Goal: Task Accomplishment & Management: Use online tool/utility

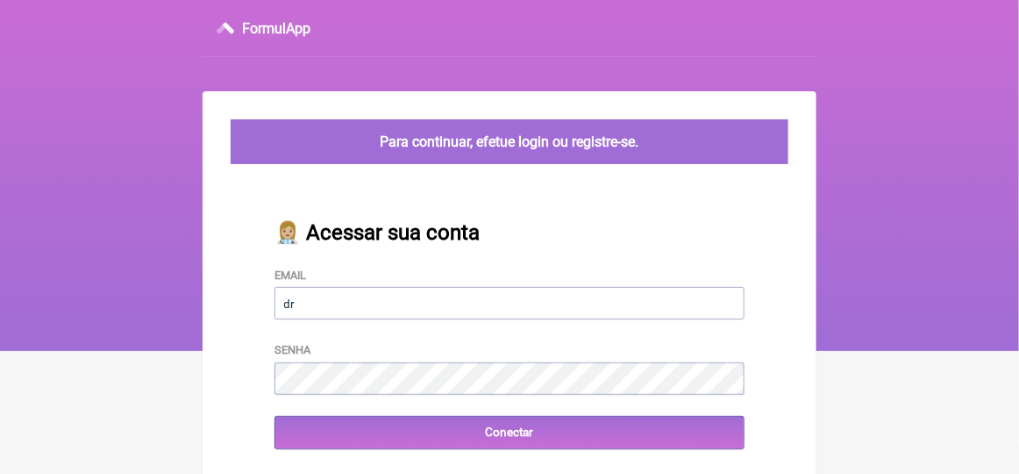
type input "[EMAIL_ADDRESS][DOMAIN_NAME]"
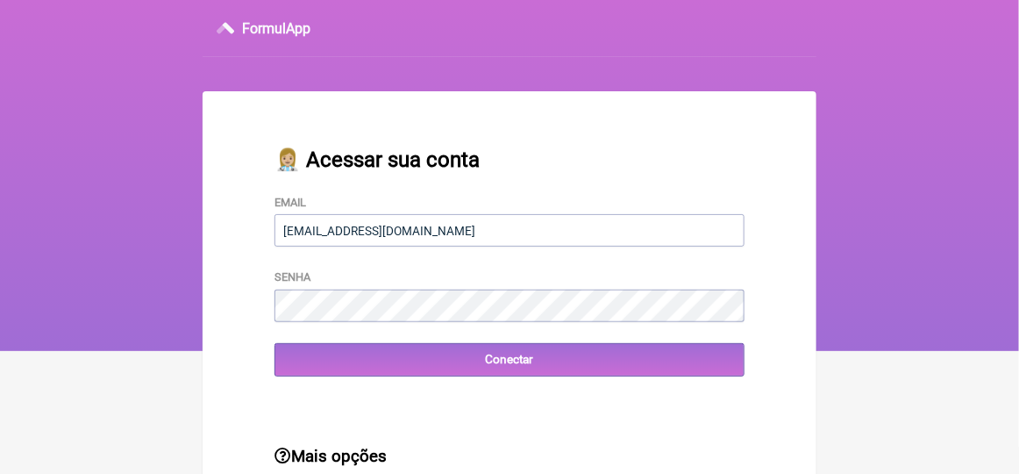
click at [296, 385] on div "👩🏼‍⚕️ Acessar sua conta Email [EMAIL_ADDRESS][DOMAIN_NAME] Senha Conectar" at bounding box center [509, 261] width 526 height 285
click at [470, 404] on div "👩🏼‍⚕️ Acessar sua conta Email [EMAIL_ADDRESS][DOMAIN_NAME] Senha Conectar" at bounding box center [509, 261] width 526 height 285
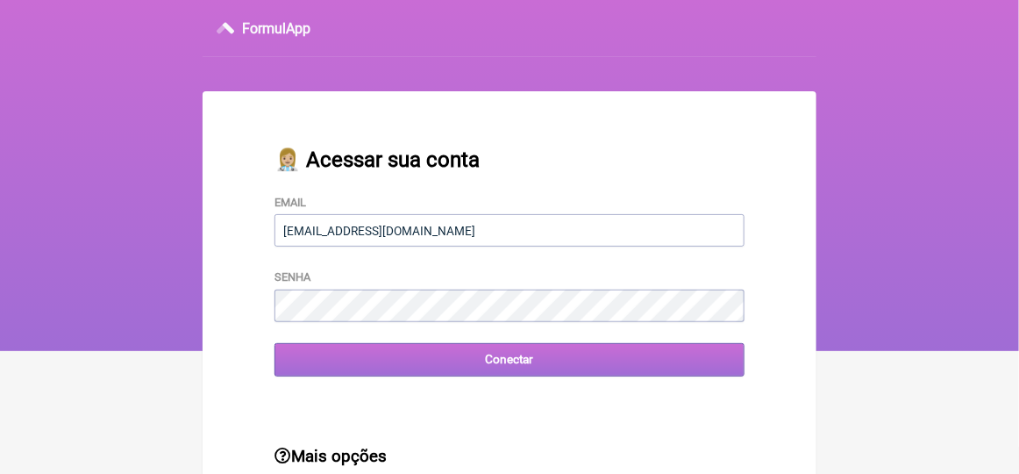
click at [510, 360] on input "Conectar" at bounding box center [510, 359] width 470 height 32
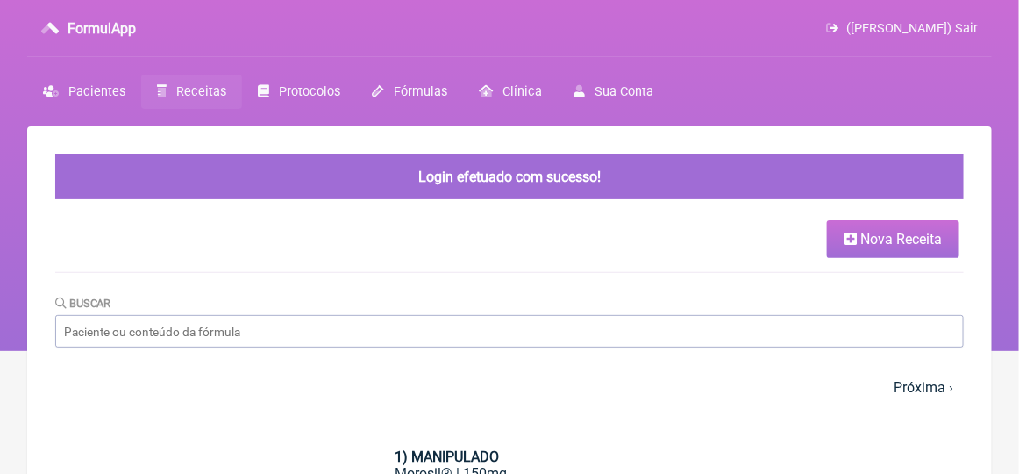
click at [195, 86] on span "Receitas" at bounding box center [201, 91] width 50 height 15
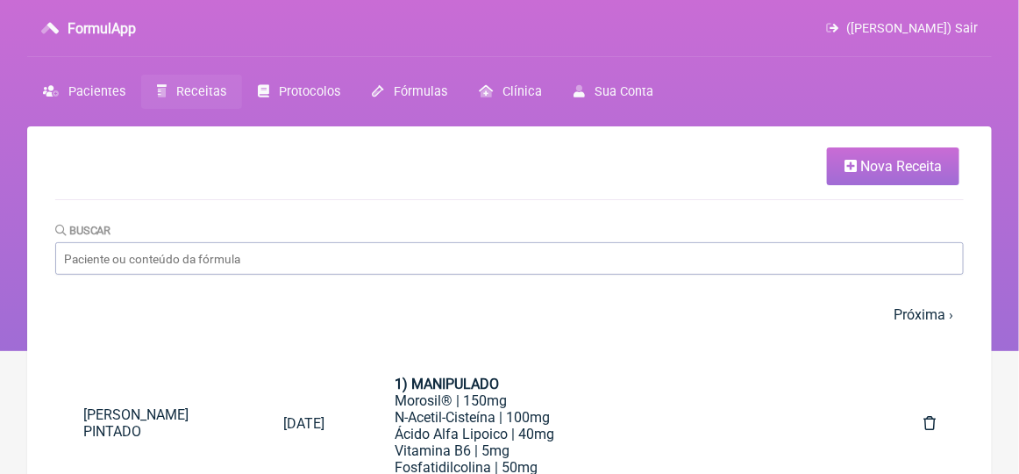
click at [894, 169] on span "Nova Receita" at bounding box center [901, 166] width 82 height 17
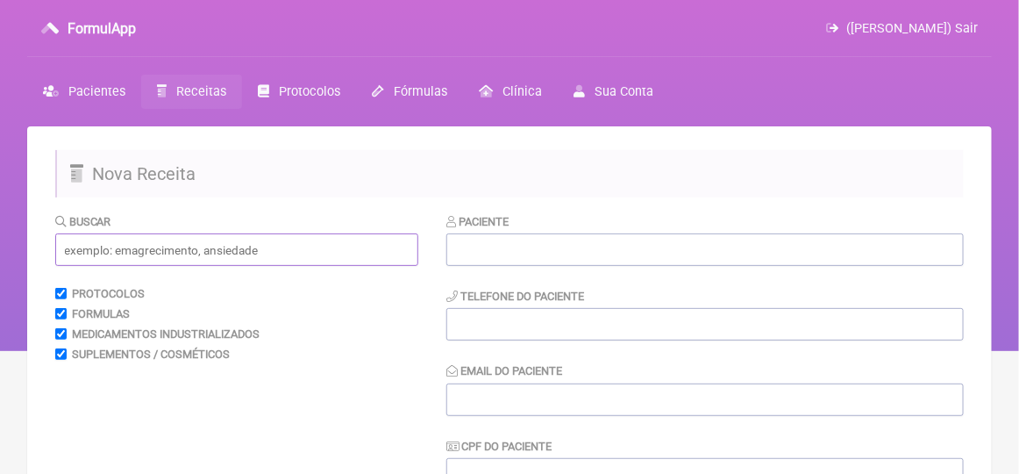
click at [85, 252] on input "text" at bounding box center [236, 249] width 363 height 32
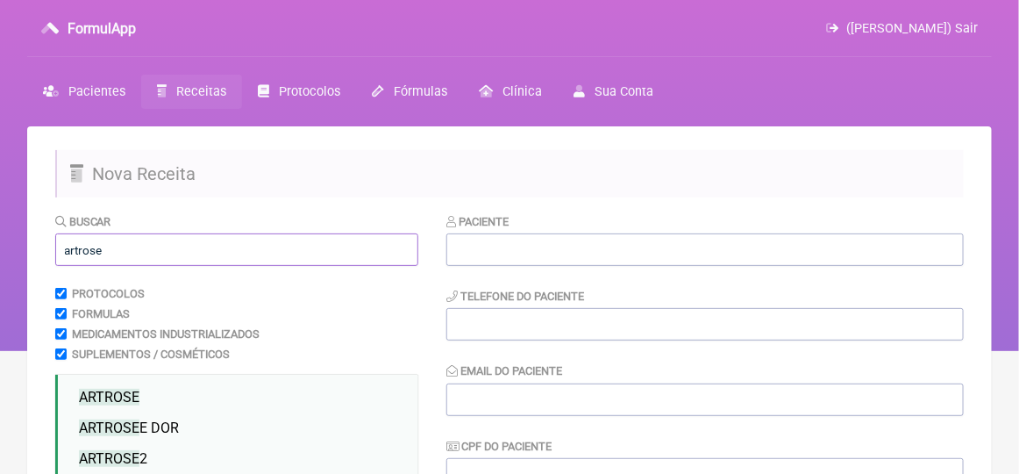
scroll to position [175, 0]
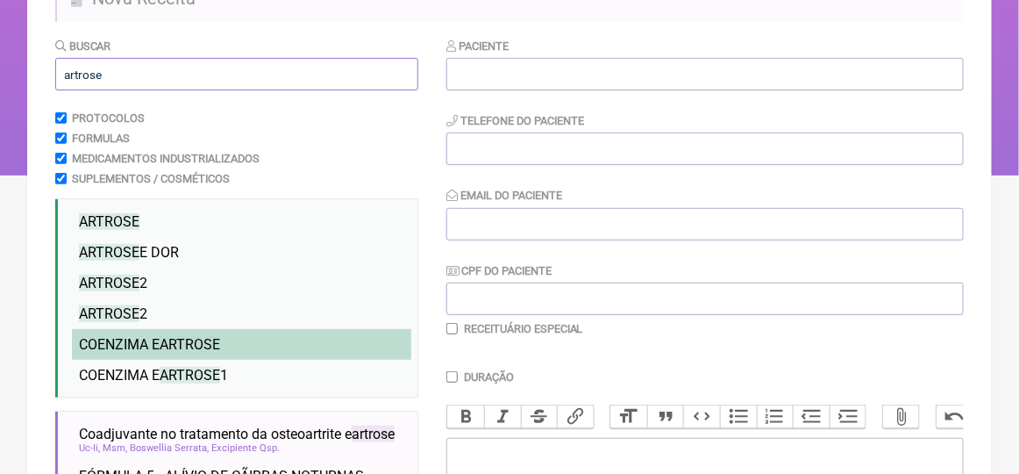
type input "artrose"
click at [115, 346] on span "COENZIMA E ARTROSE" at bounding box center [149, 344] width 141 height 17
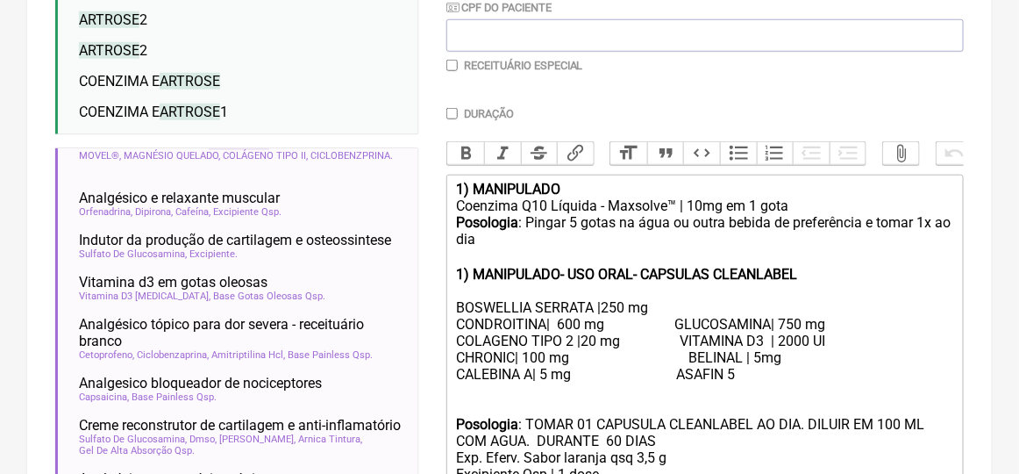
scroll to position [526, 0]
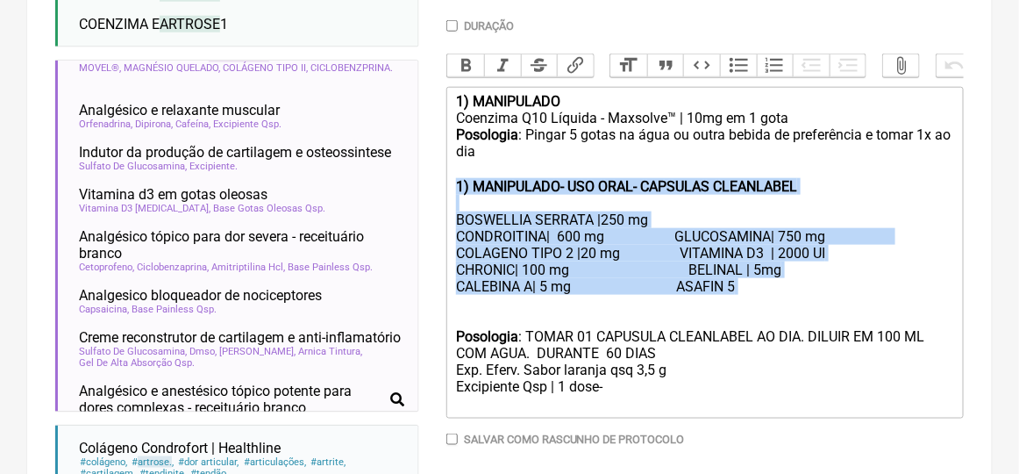
drag, startPoint x: 453, startPoint y: 205, endPoint x: 449, endPoint y: 323, distance: 117.6
click at [449, 323] on trix-editor "1) MANIPULADO Coenzima Q10 Líquida - Maxsolve™ | 10mg em 1 gota Posologia : Pin…" at bounding box center [704, 253] width 517 height 332
type trix-editor "<lor><ipsumd>5) SITAMETCON</adipis></eli><sed>Doeiusmo T85 Incidid - Utlabore™ …"
copy trix-editor "1) MANIPULADO- USO ORAL- CAPSULAS CLEANLABEL BOSWELLIA SERRATA |250 mg CONDROIT…"
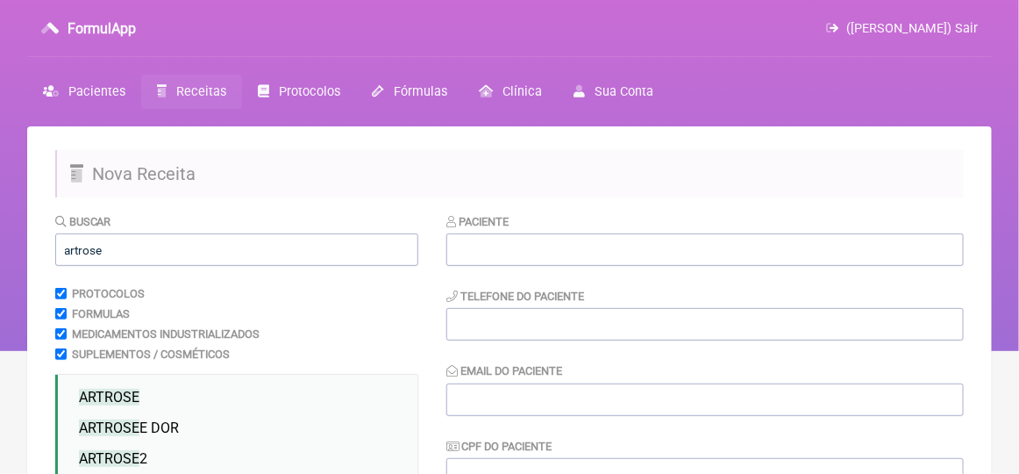
scroll to position [88, 0]
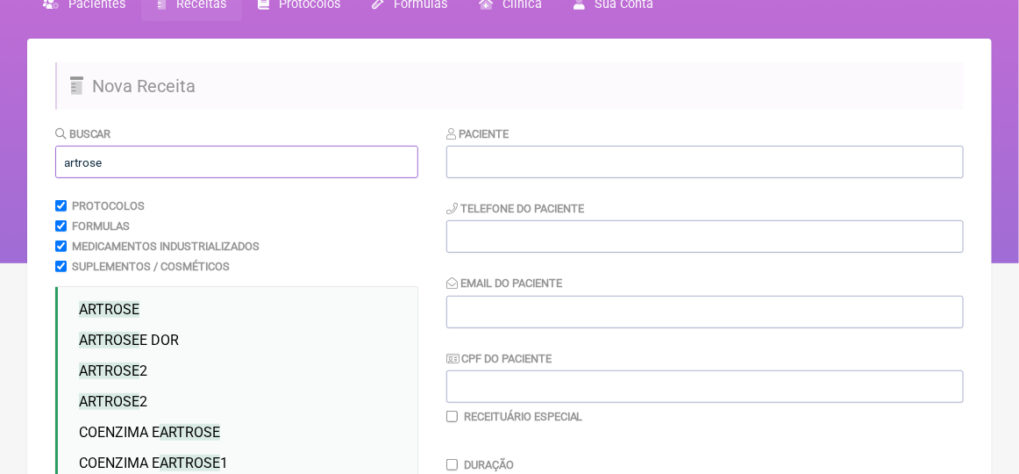
click at [104, 168] on input "artrose" at bounding box center [236, 162] width 363 height 32
type input "a"
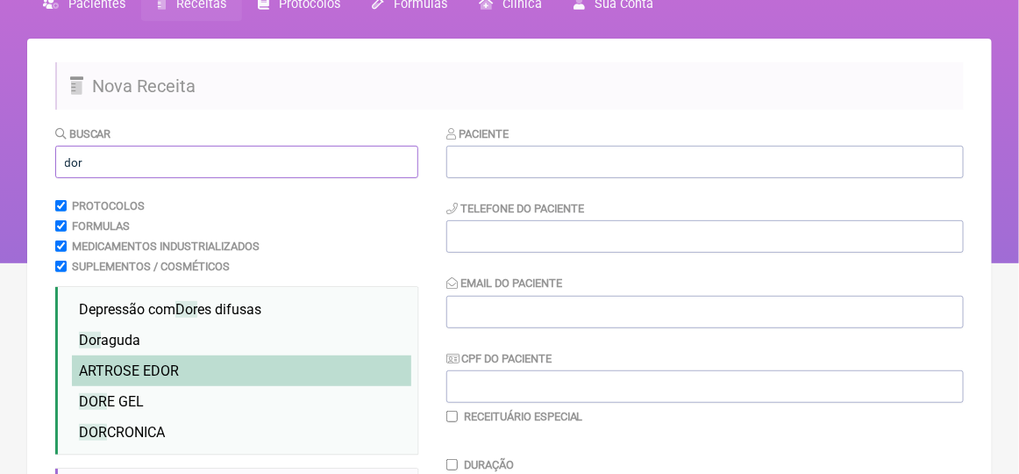
type input "dor"
click at [159, 369] on span "DOR" at bounding box center [165, 370] width 28 height 17
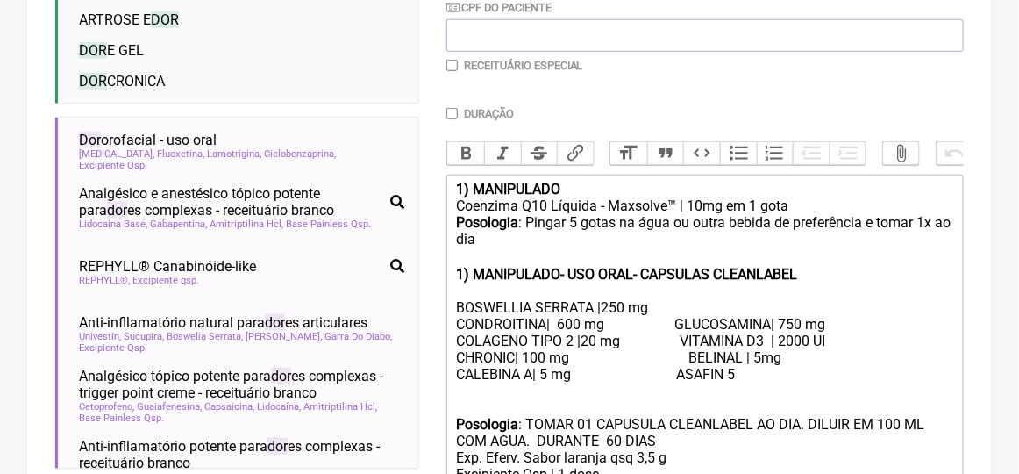
scroll to position [263, 0]
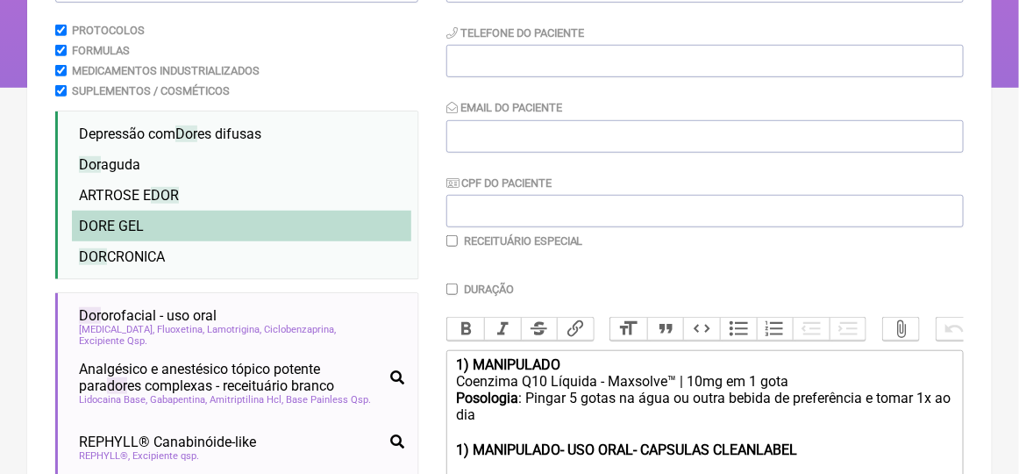
click at [132, 223] on span "DOR E GEL" at bounding box center [111, 226] width 65 height 17
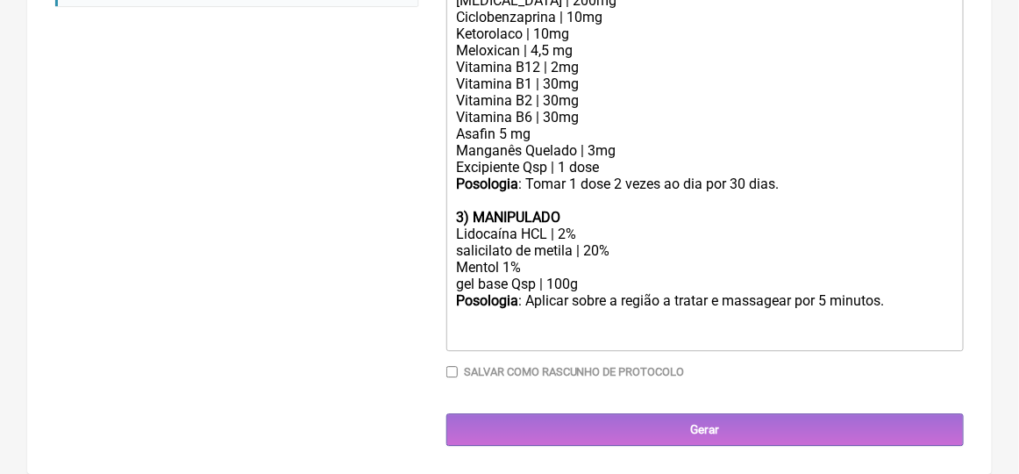
scroll to position [1281, 0]
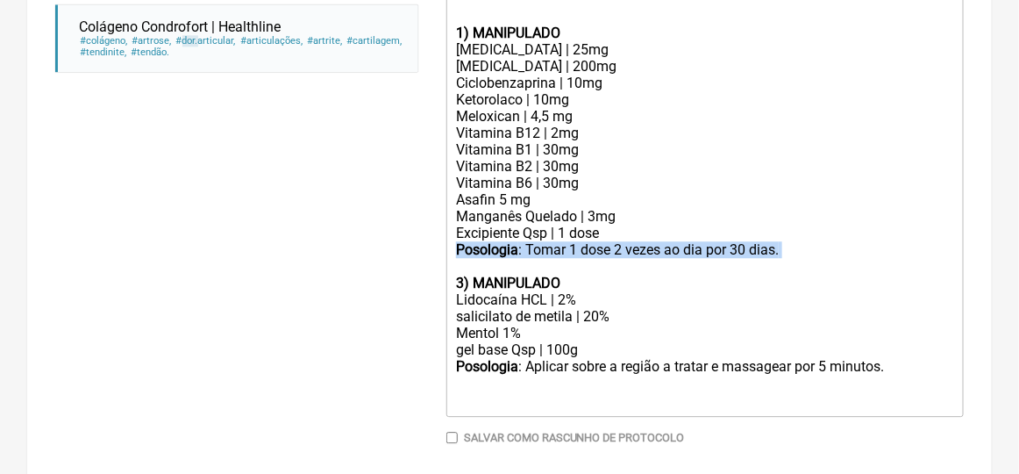
drag, startPoint x: 450, startPoint y: 269, endPoint x: 792, endPoint y: 282, distance: 342.3
type trix-editor "<lor><ipsumd>5) SITAMETCON</adipis></eli><sed>Doeiusmo T85 Incidid - Utlabore™ …"
copy div "Posologia : Tomar 1 dose 2 vezes ao dia por 30 dias."
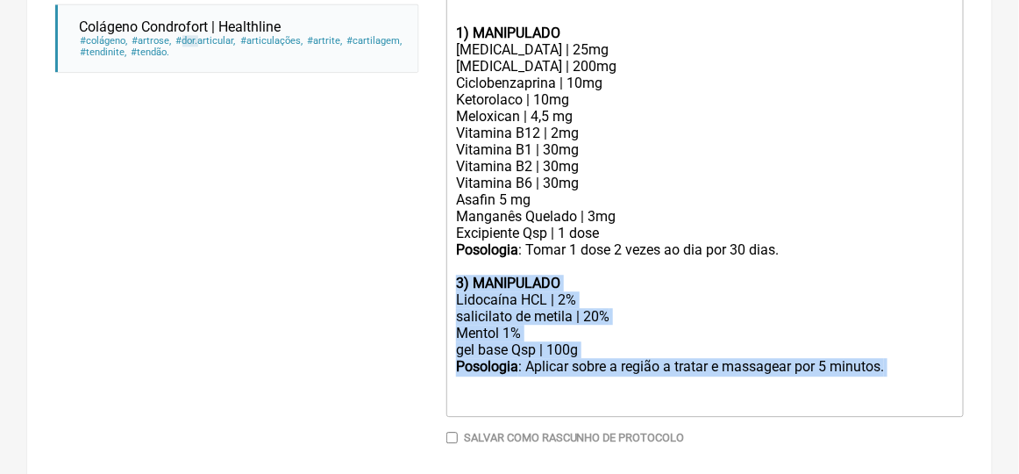
drag, startPoint x: 452, startPoint y: 304, endPoint x: 463, endPoint y: 403, distance: 99.8
copy trix-editor "3) MANIPULADO Lidocaína HCL | 2% salicilato de metila | 20% Mentol 1% gel base …"
